Goal: Task Accomplishment & Management: Use online tool/utility

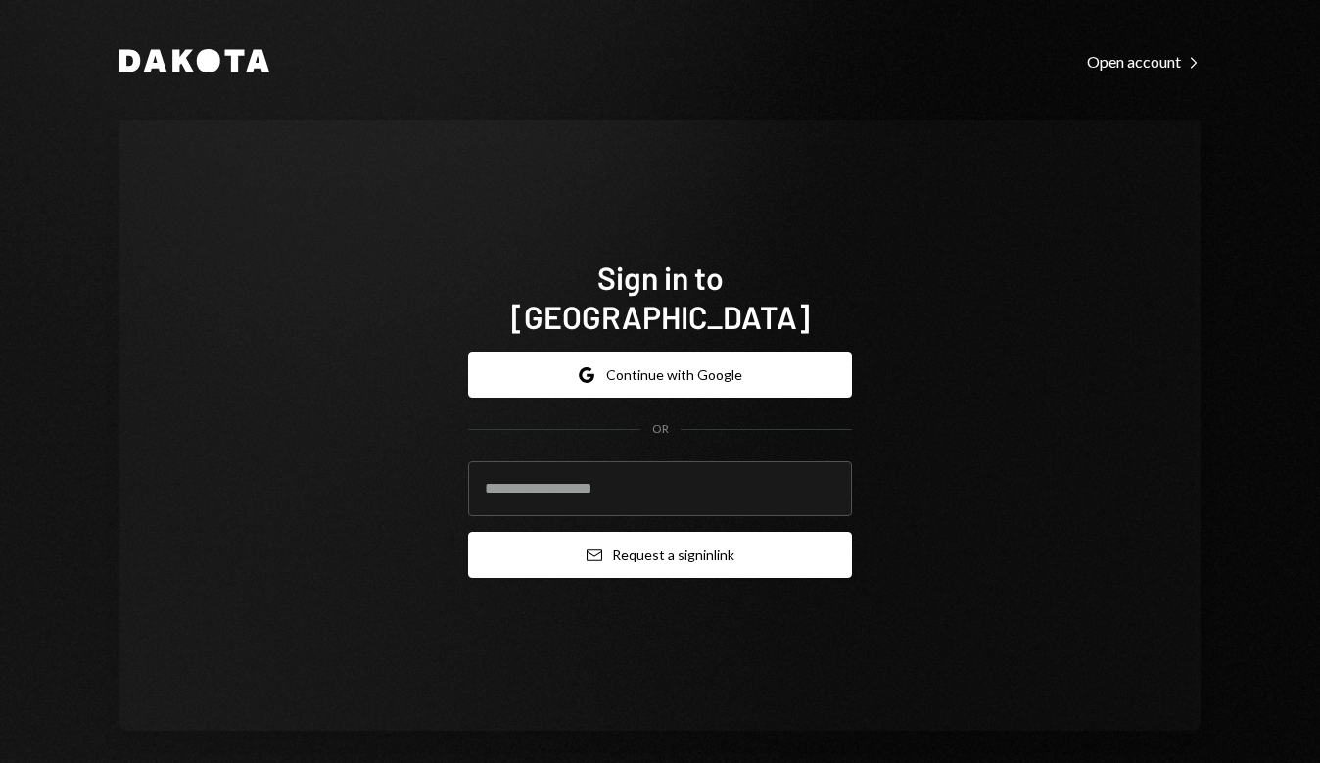
click at [631, 545] on button "Email Request a sign in link" at bounding box center [660, 555] width 384 height 46
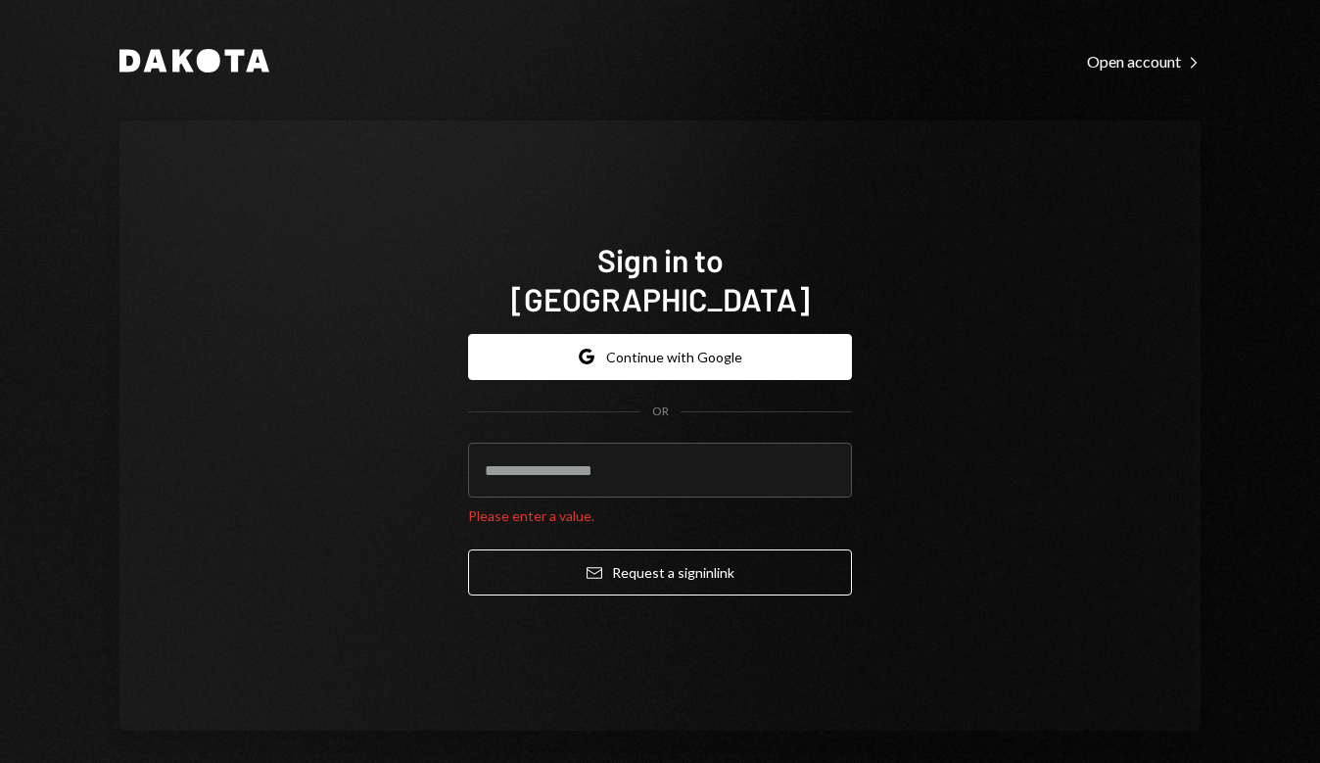
type input "**********"
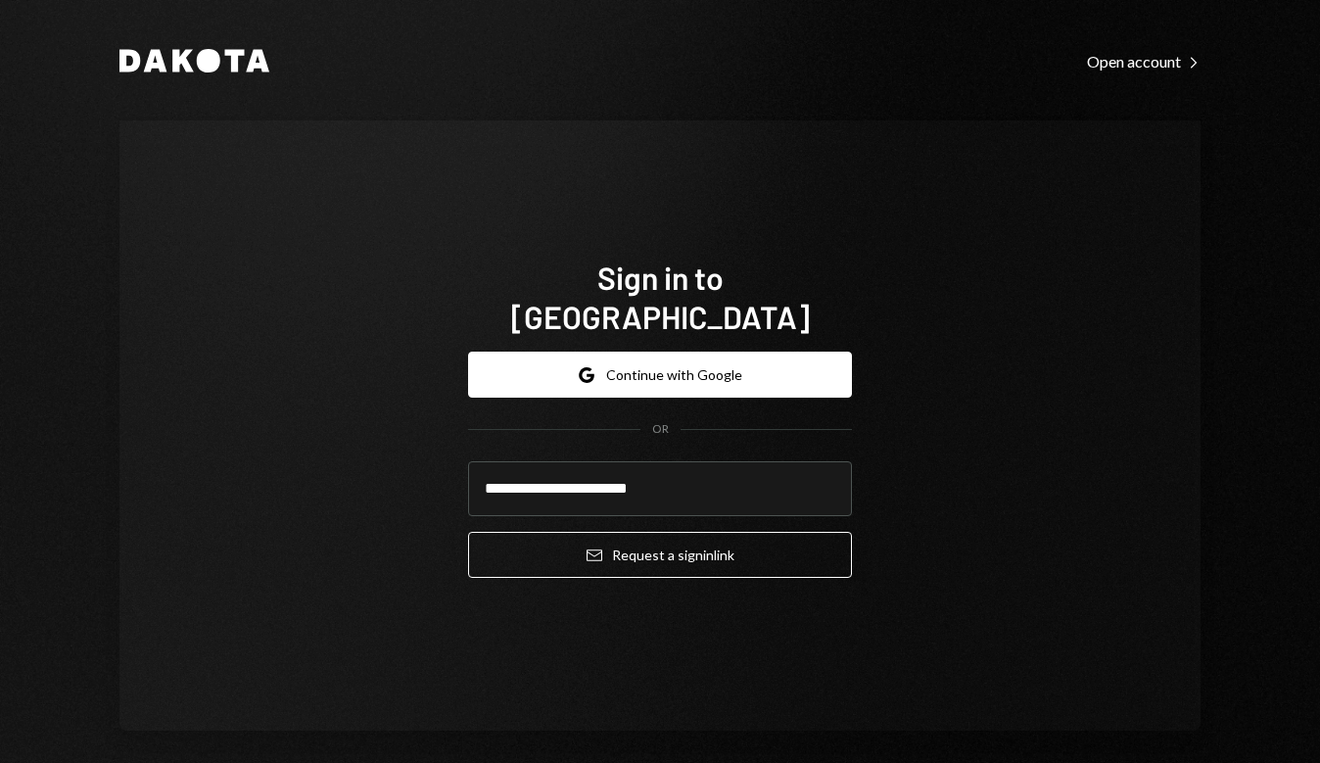
click at [654, 535] on button "Email Request a sign in link" at bounding box center [660, 555] width 384 height 46
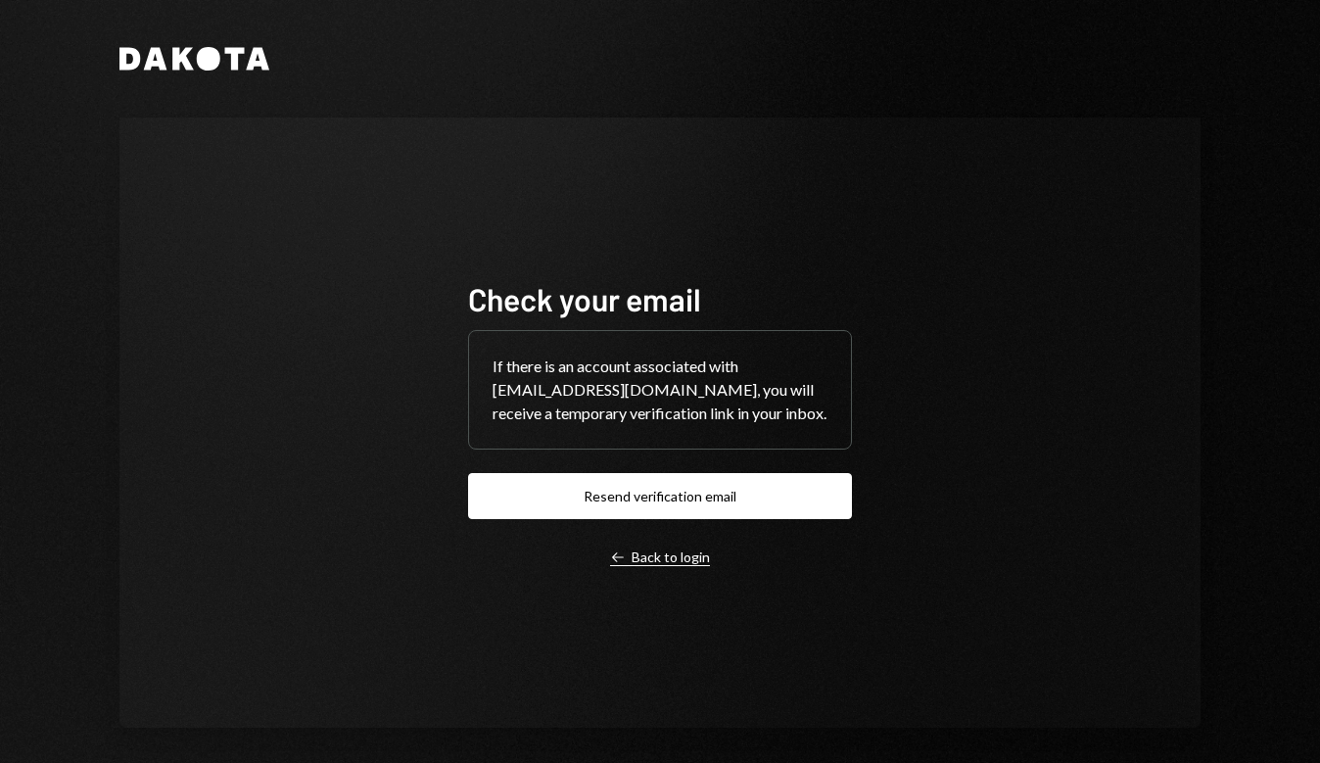
click at [676, 563] on div "Left Arrow Back to login" at bounding box center [660, 558] width 100 height 18
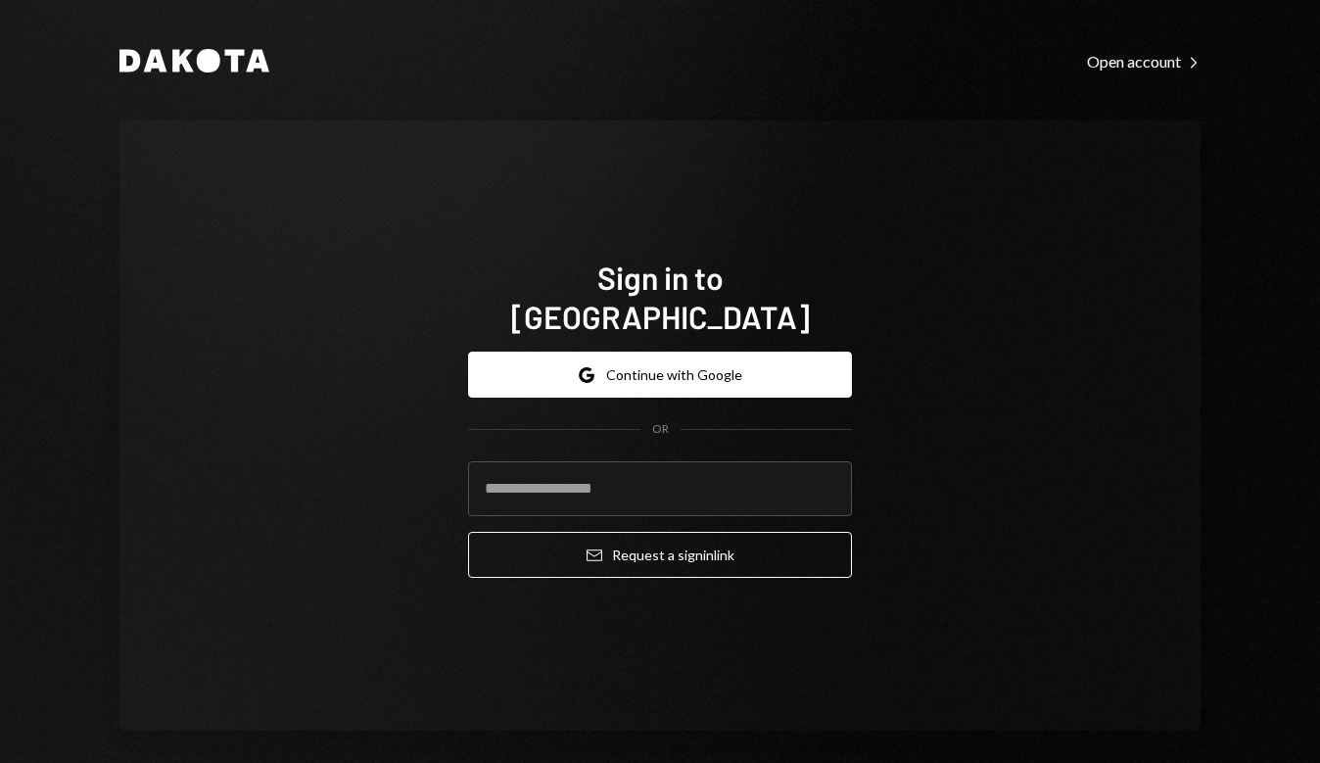
click at [900, 373] on div "Sign in to [GEOGRAPHIC_DATA] Google Continue with Google OR Email Request a sig…" at bounding box center [660, 425] width 1081 height 610
click at [698, 478] on input "email" at bounding box center [660, 488] width 384 height 55
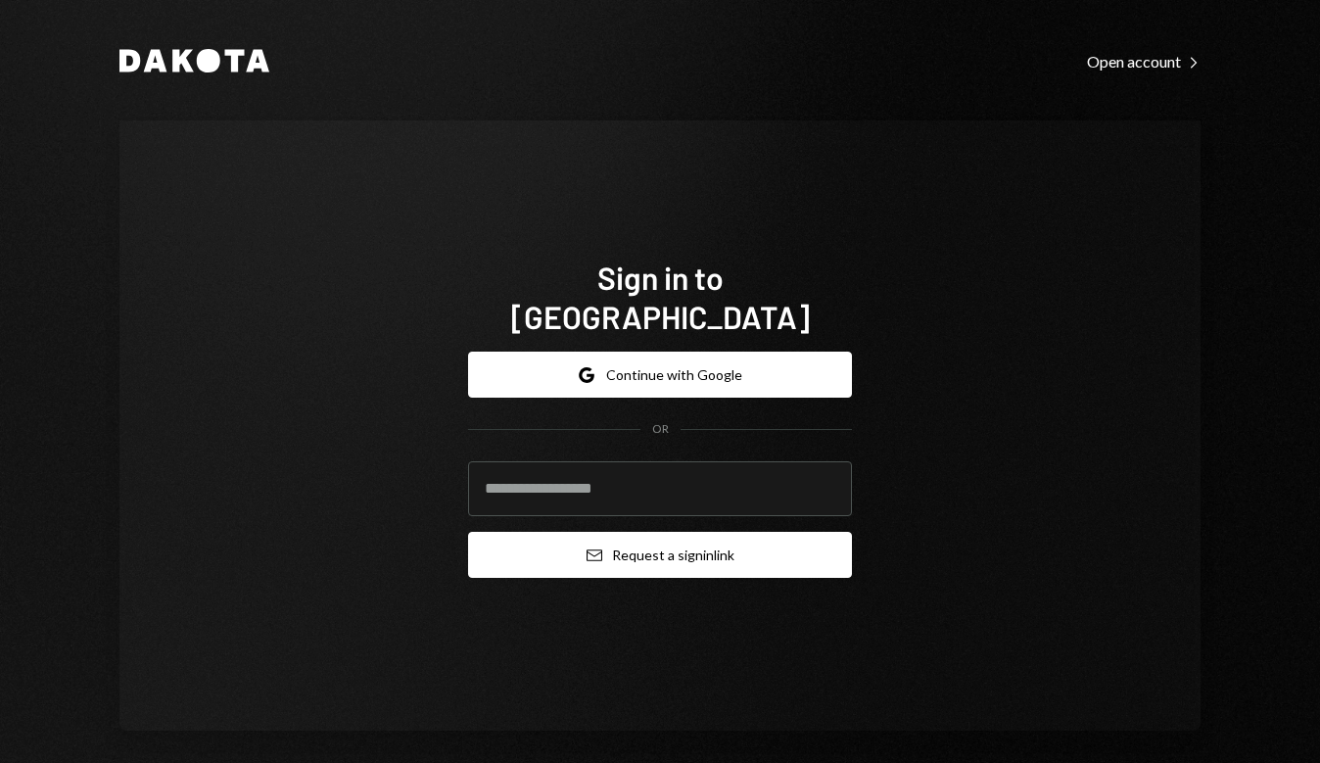
type input "**********"
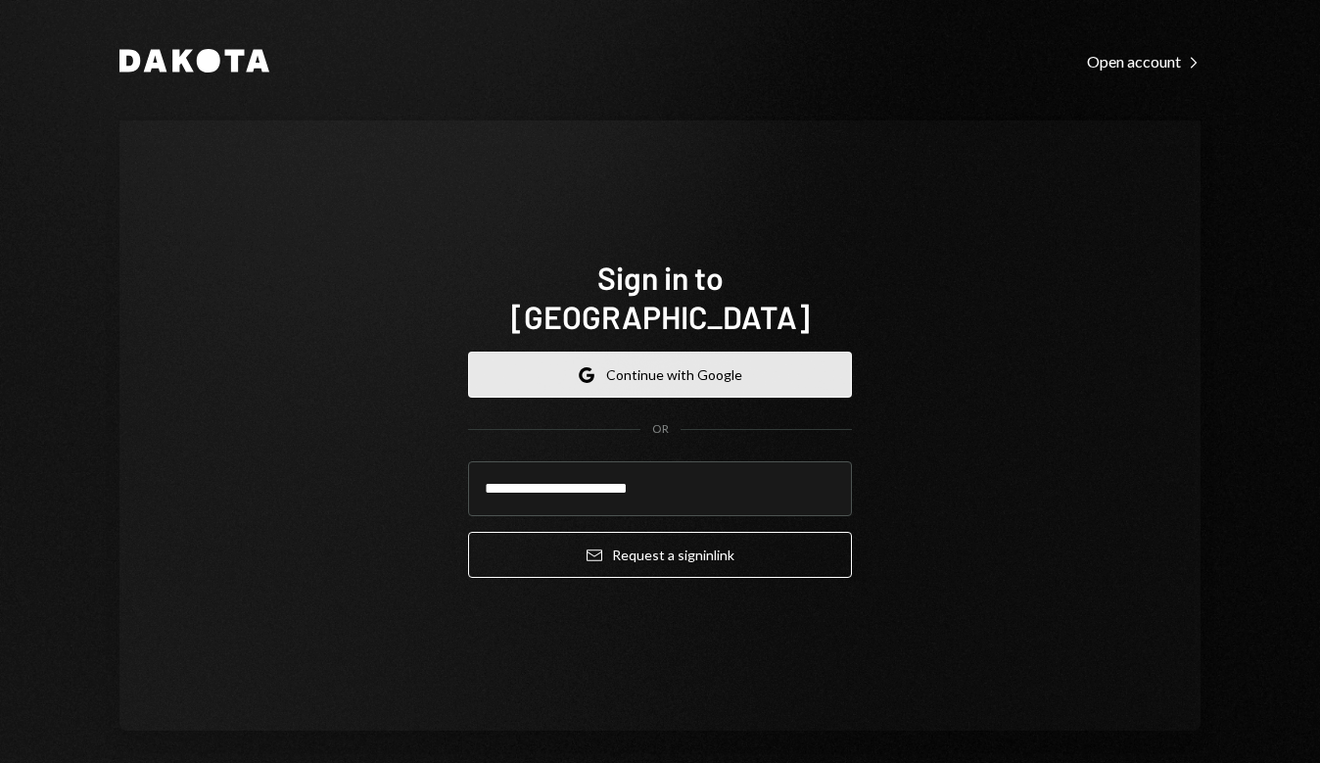
click at [753, 364] on button "Google Continue with Google" at bounding box center [660, 375] width 384 height 46
click at [756, 353] on button "Google Continue with Google" at bounding box center [660, 375] width 384 height 46
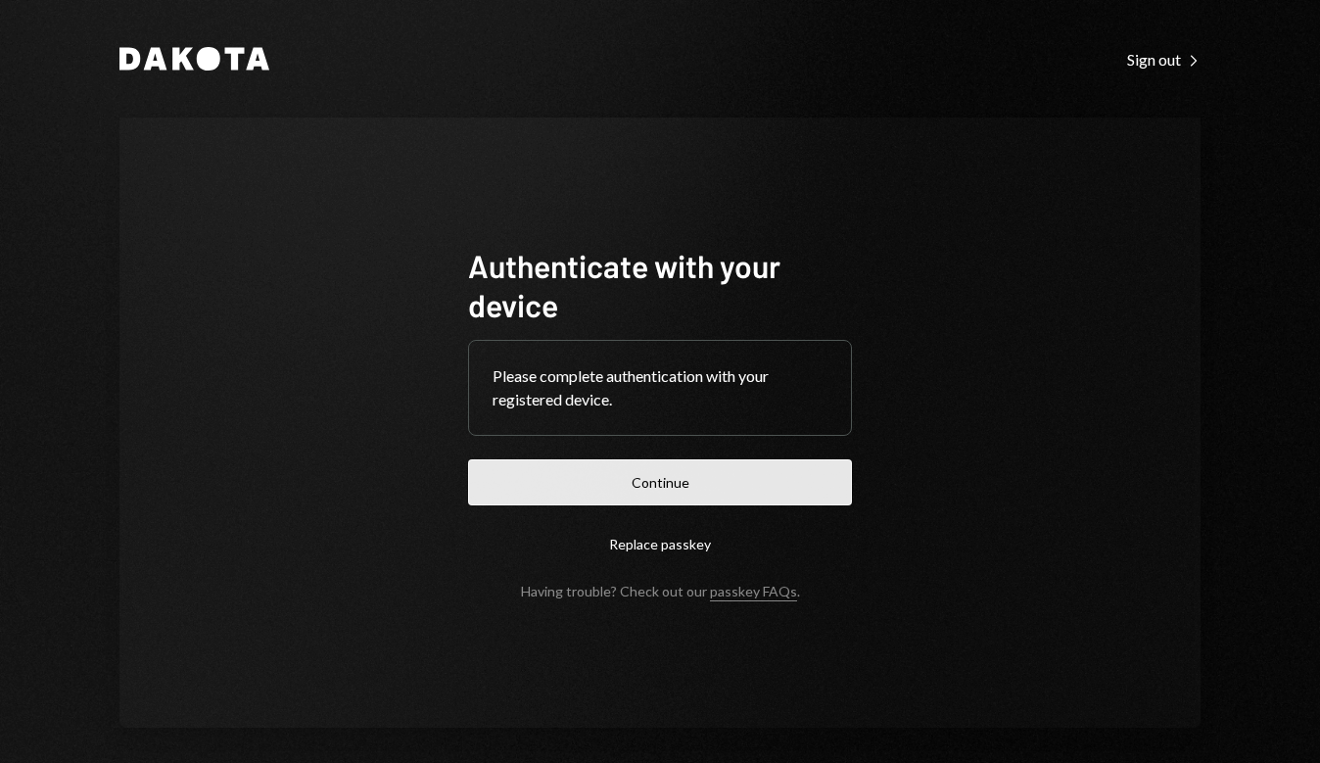
click at [676, 485] on button "Continue" at bounding box center [660, 482] width 384 height 46
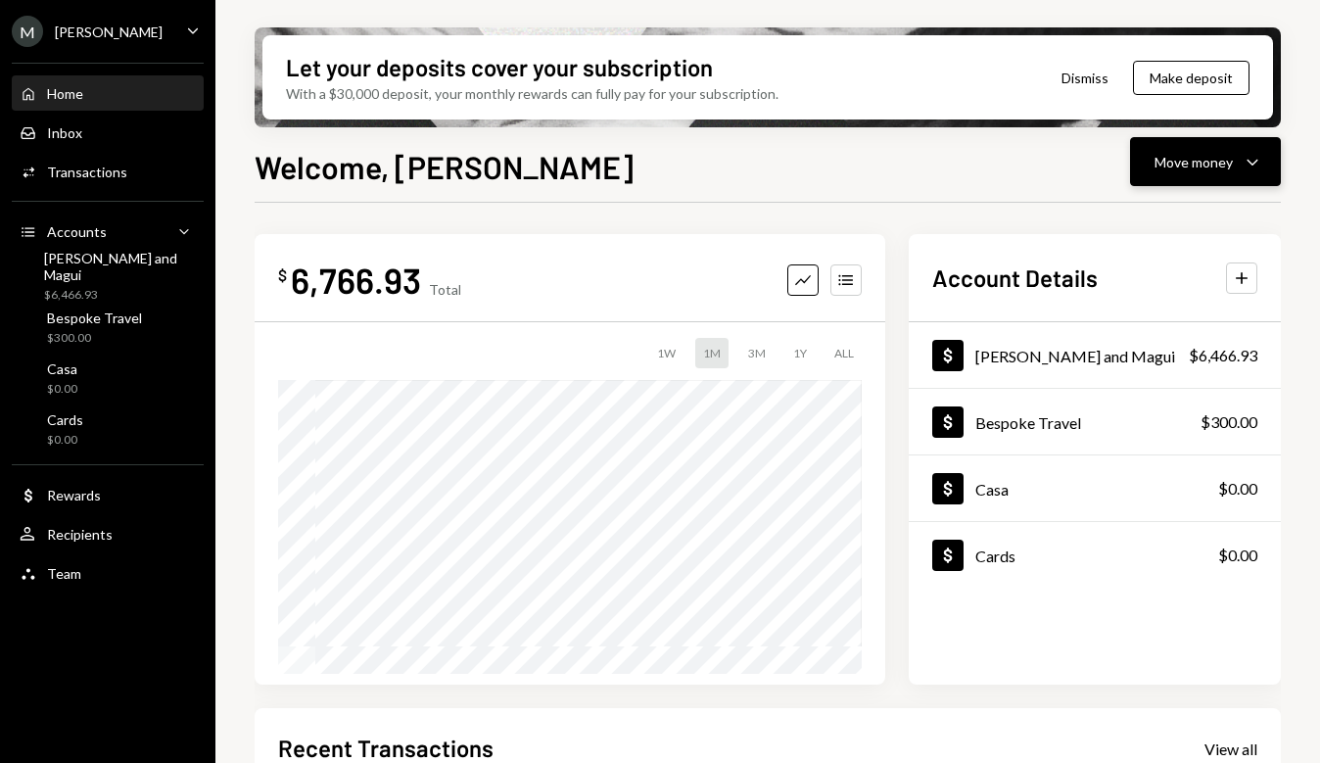
click at [1259, 161] on icon "Caret Down" at bounding box center [1253, 162] width 24 height 24
click at [1141, 217] on div "Send" at bounding box center [1190, 221] width 143 height 21
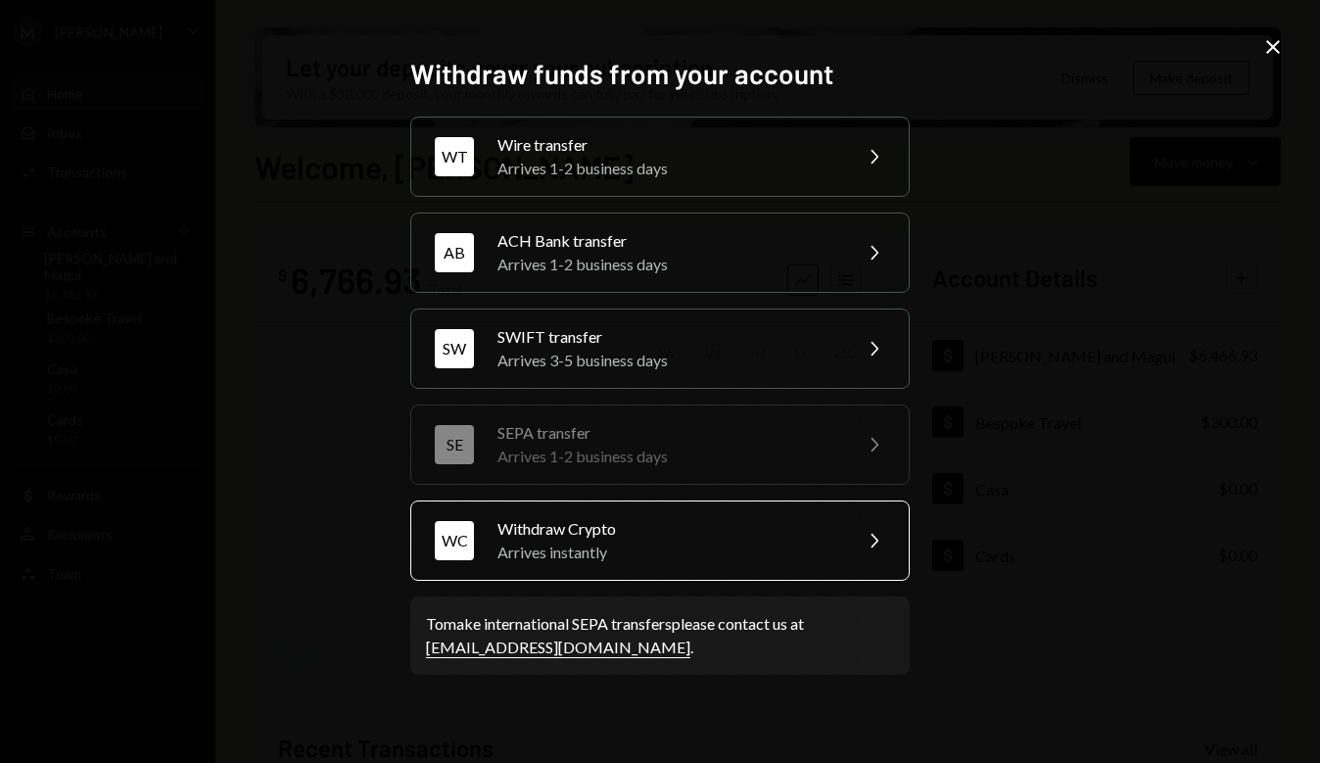
click at [662, 536] on div "Withdraw Crypto" at bounding box center [668, 529] width 341 height 24
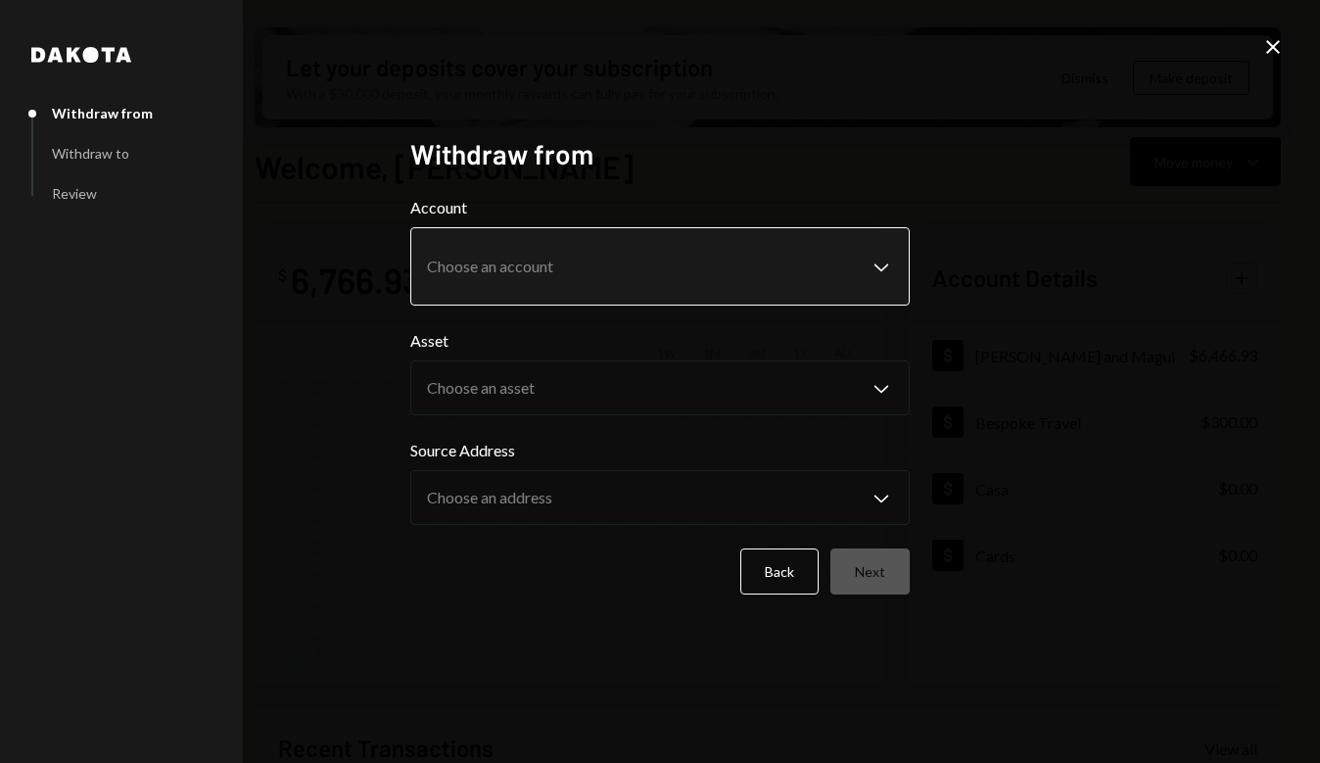
click at [605, 255] on body "M Michael Preston Caret Down Home Home Inbox Inbox Activities Transactions Acco…" at bounding box center [660, 381] width 1320 height 763
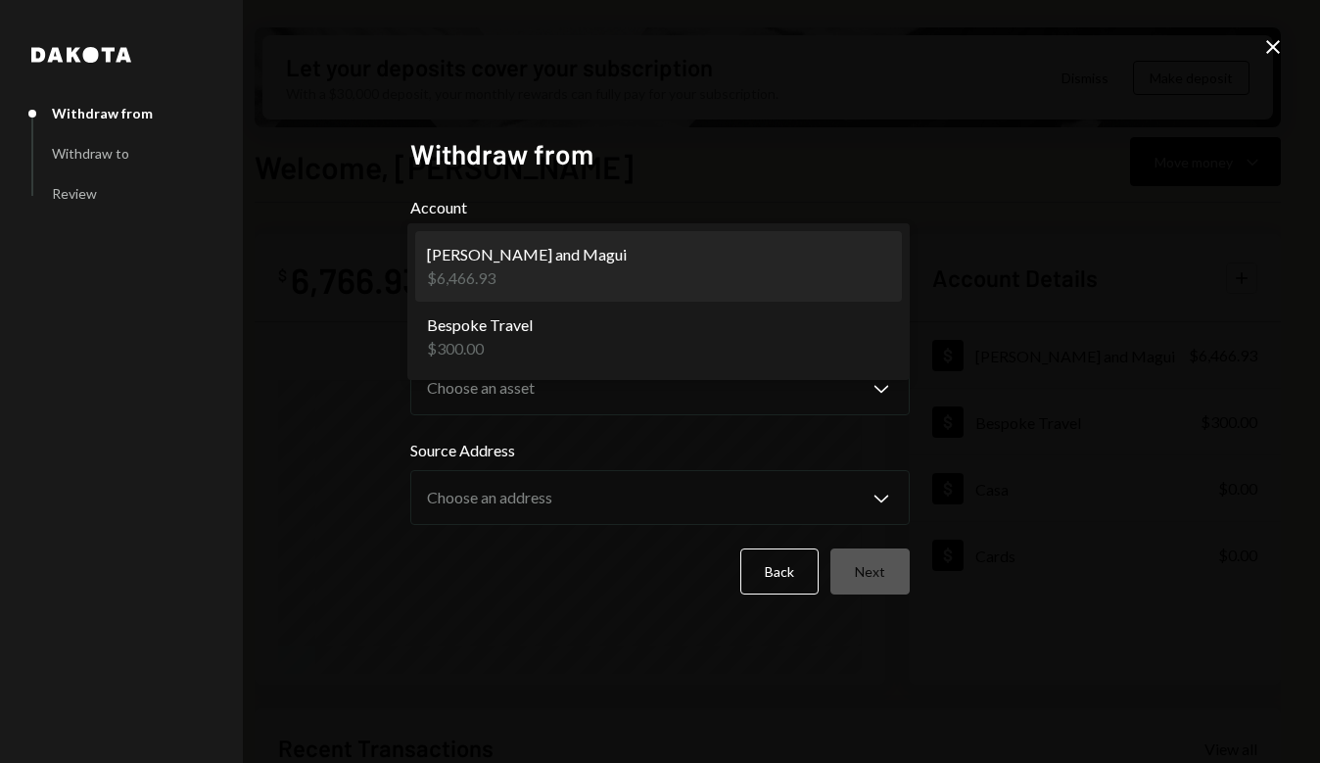
select select "**********"
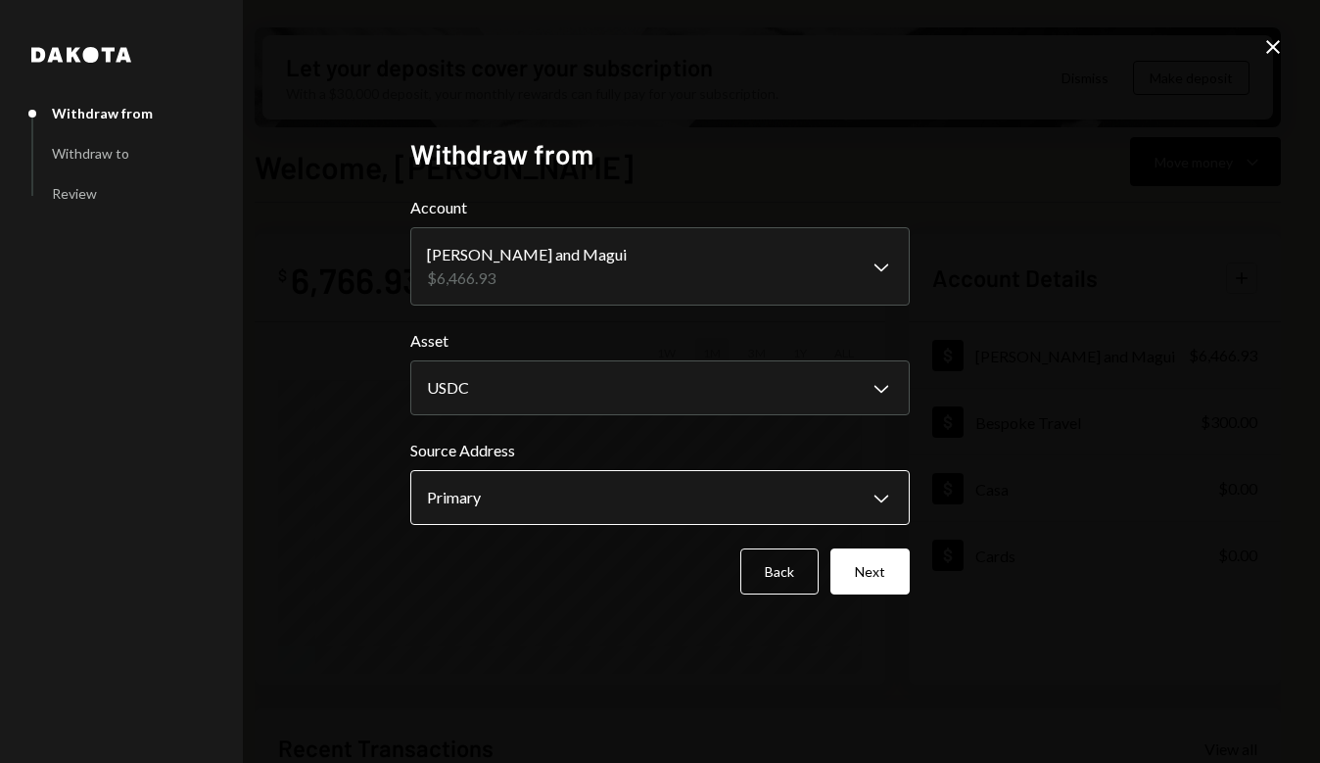
click at [599, 500] on body "M Michael Preston Caret Down Home Home Inbox Inbox Activities Transactions Acco…" at bounding box center [660, 381] width 1320 height 763
click at [882, 570] on button "Next" at bounding box center [870, 572] width 79 height 46
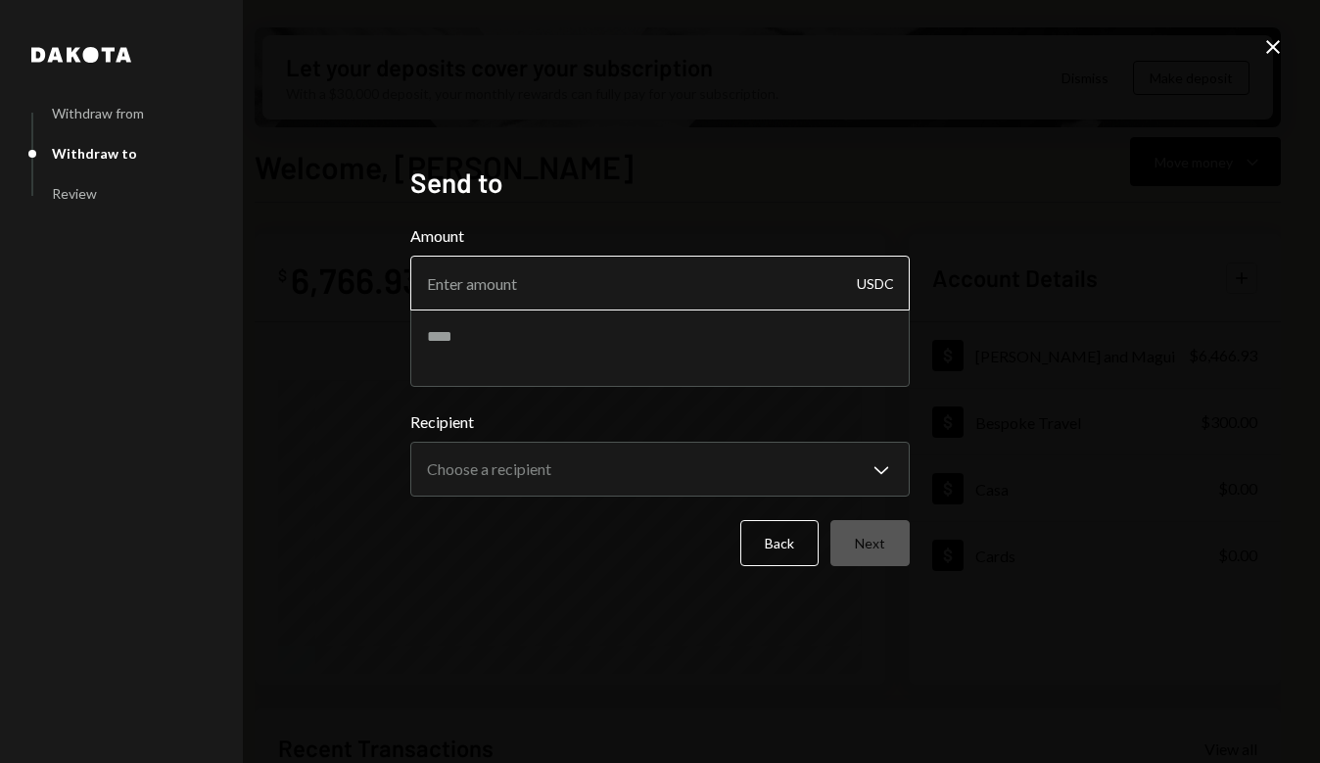
click at [494, 287] on input "Amount" at bounding box center [660, 283] width 500 height 55
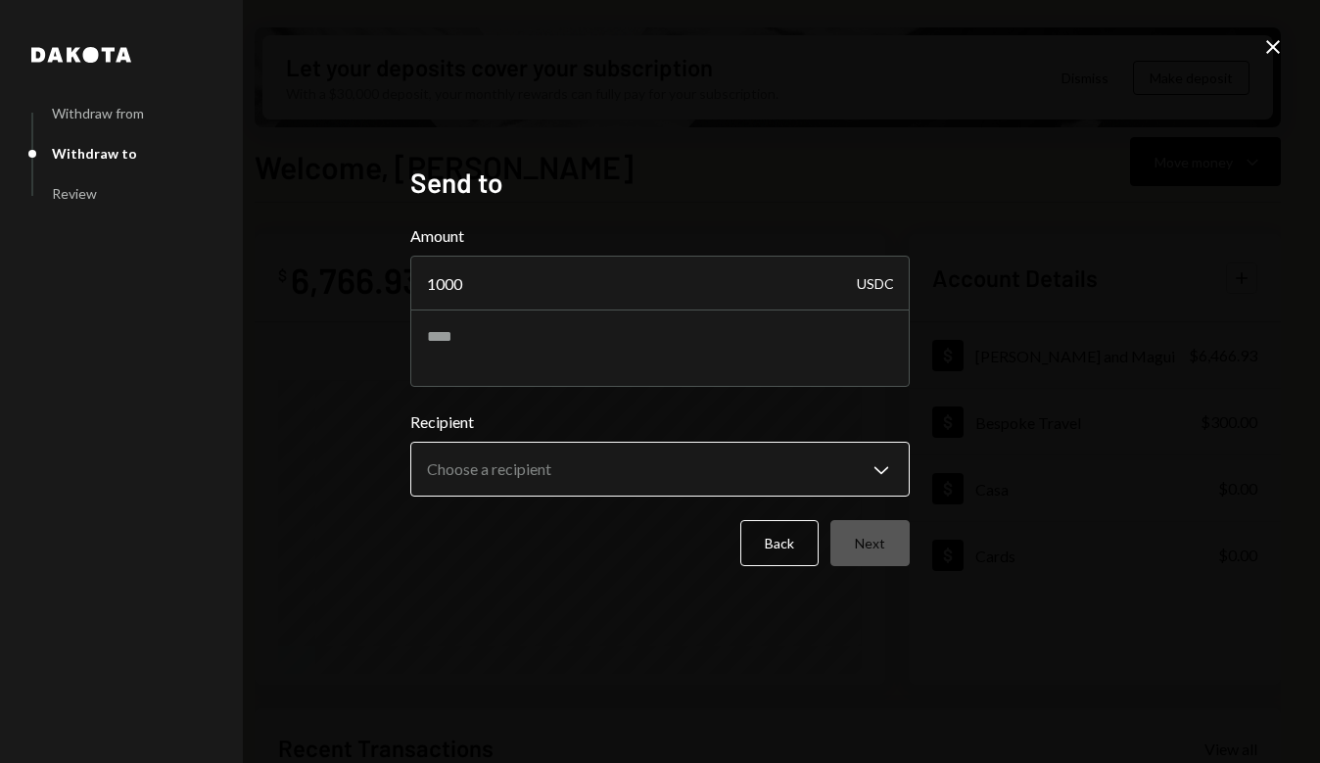
type input "1000"
click at [745, 455] on body "M Michael Preston Caret Down Home Home Inbox Inbox Activities Transactions Acco…" at bounding box center [660, 381] width 1320 height 763
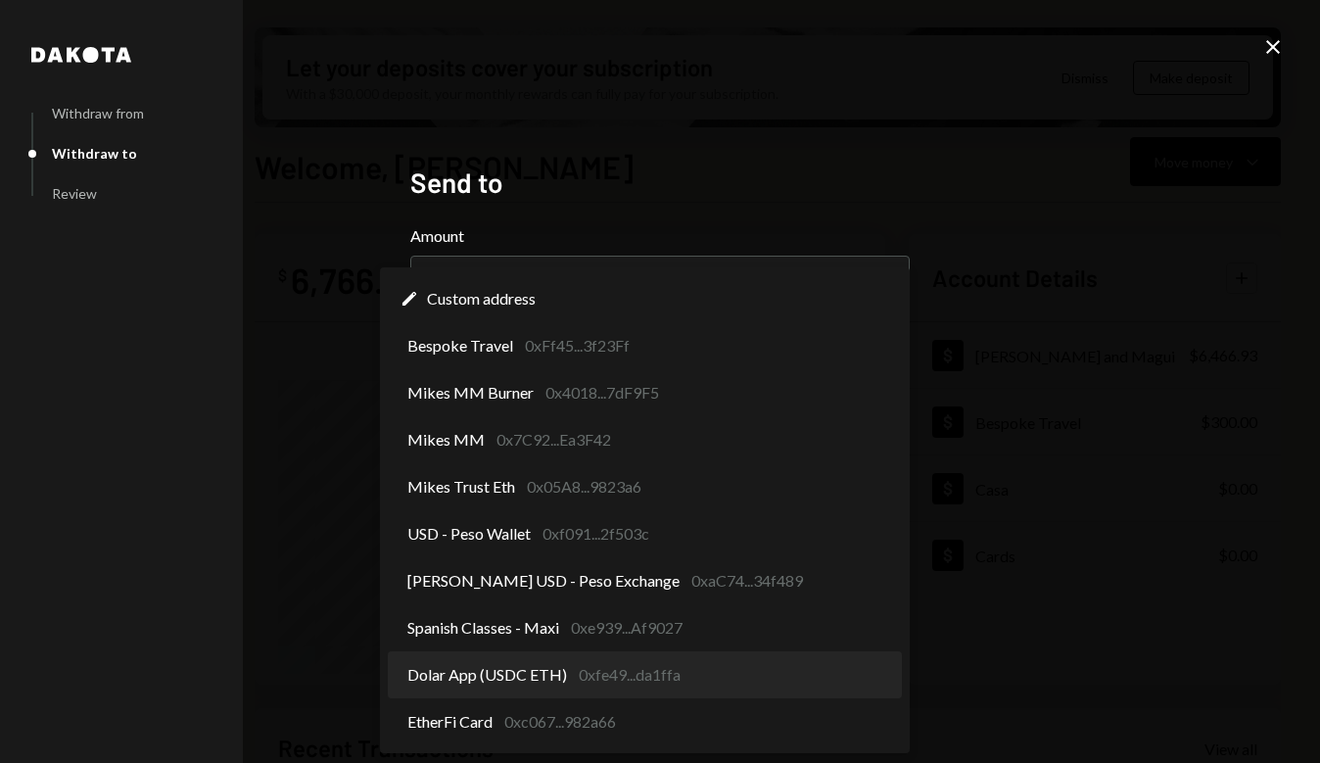
select select "**********"
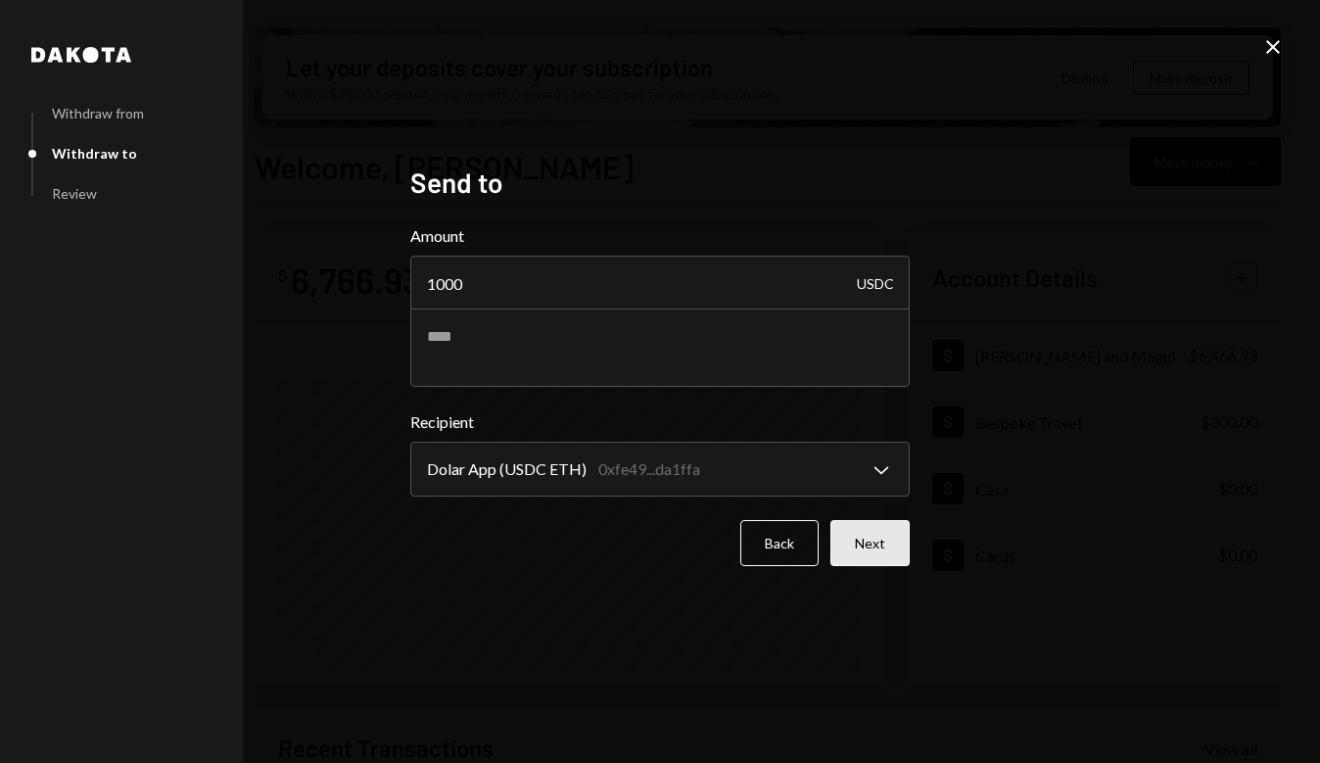
click at [855, 556] on button "Next" at bounding box center [870, 543] width 79 height 46
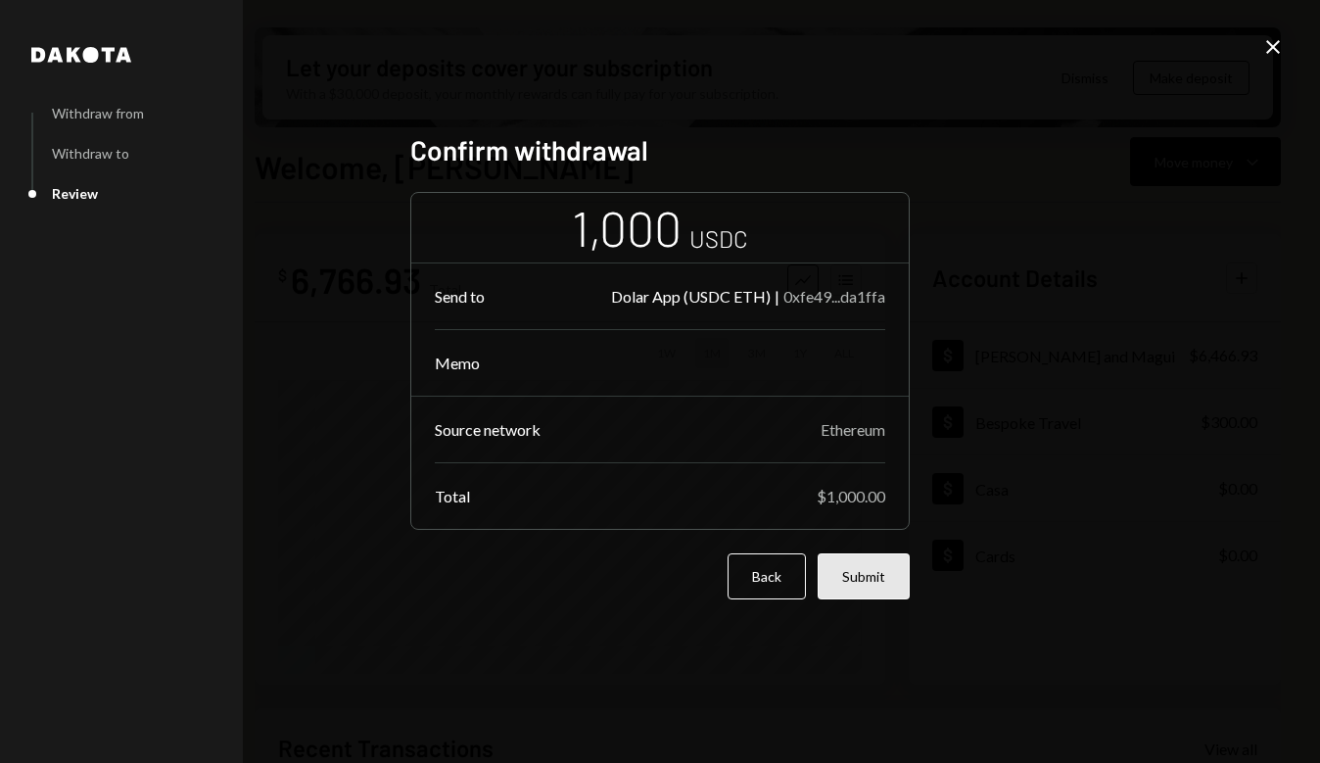
click at [889, 575] on button "Submit" at bounding box center [864, 576] width 92 height 46
